Goal: Transaction & Acquisition: Purchase product/service

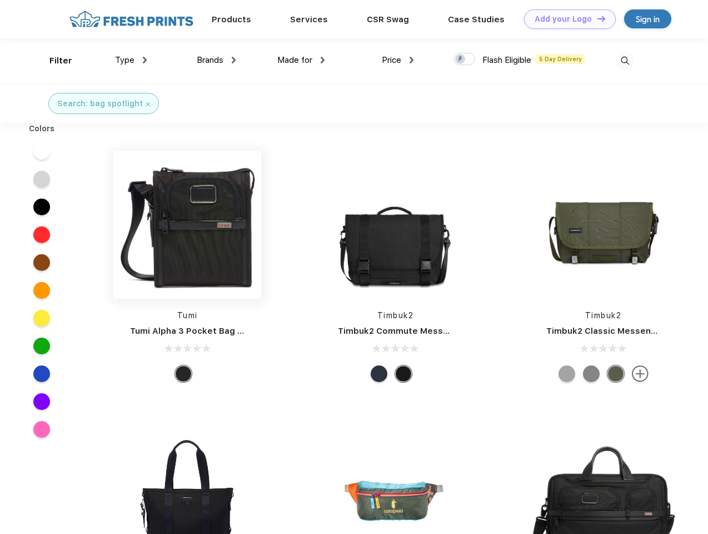
scroll to position [1, 0]
click at [566, 19] on link "Add your Logo Design Tool" at bounding box center [570, 18] width 92 height 19
click at [0, 0] on div "Design Tool" at bounding box center [0, 0] width 0 height 0
click at [597, 18] on link "Add your Logo Design Tool" at bounding box center [570, 18] width 92 height 19
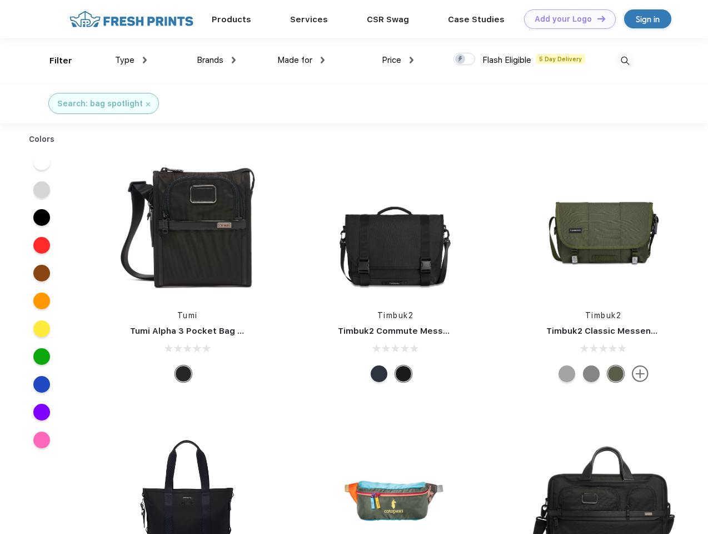
click at [53, 61] on div "Filter" at bounding box center [60, 60] width 23 height 13
click at [131, 60] on span "Type" at bounding box center [124, 60] width 19 height 10
click at [216, 60] on span "Brands" at bounding box center [210, 60] width 27 height 10
click at [301, 60] on span "Made for" at bounding box center [294, 60] width 35 height 10
click at [398, 60] on span "Price" at bounding box center [391, 60] width 19 height 10
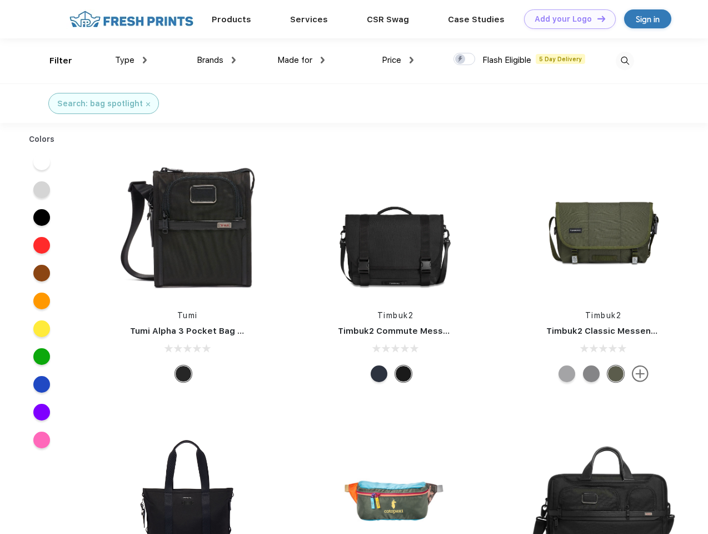
click at [465, 60] on div at bounding box center [465, 59] width 22 height 12
click at [461, 60] on input "checkbox" at bounding box center [457, 55] width 7 height 7
click at [625, 61] on img at bounding box center [625, 61] width 18 height 18
